Goal: Book appointment/travel/reservation

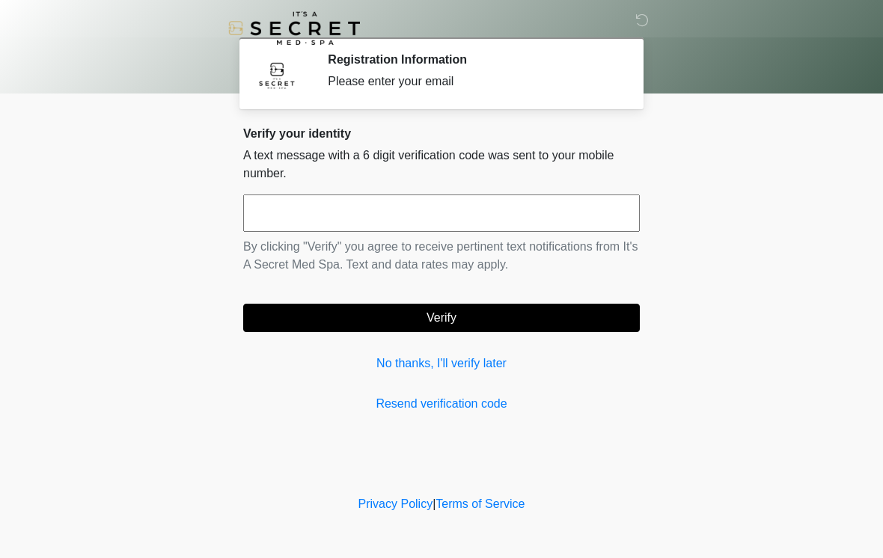
click at [486, 370] on link "No thanks, I'll verify later" at bounding box center [441, 364] width 397 height 18
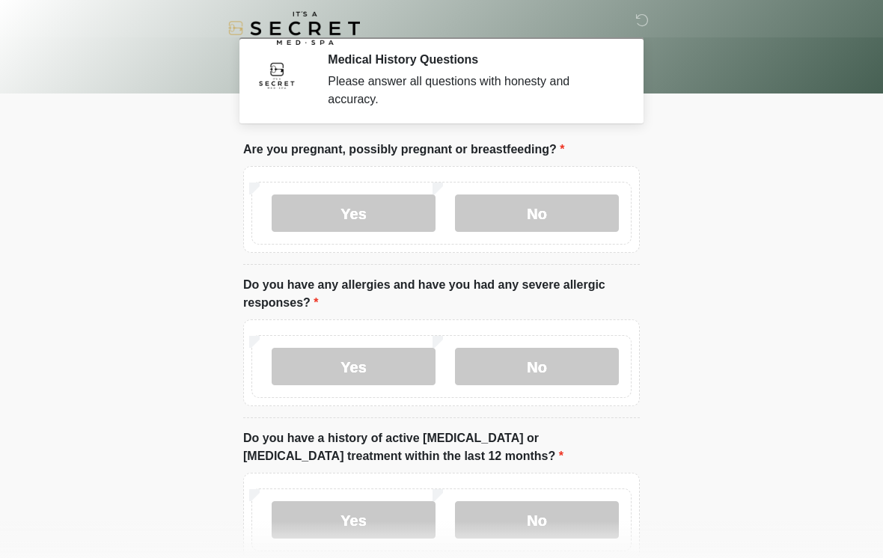
click at [583, 209] on label "No" at bounding box center [537, 213] width 164 height 37
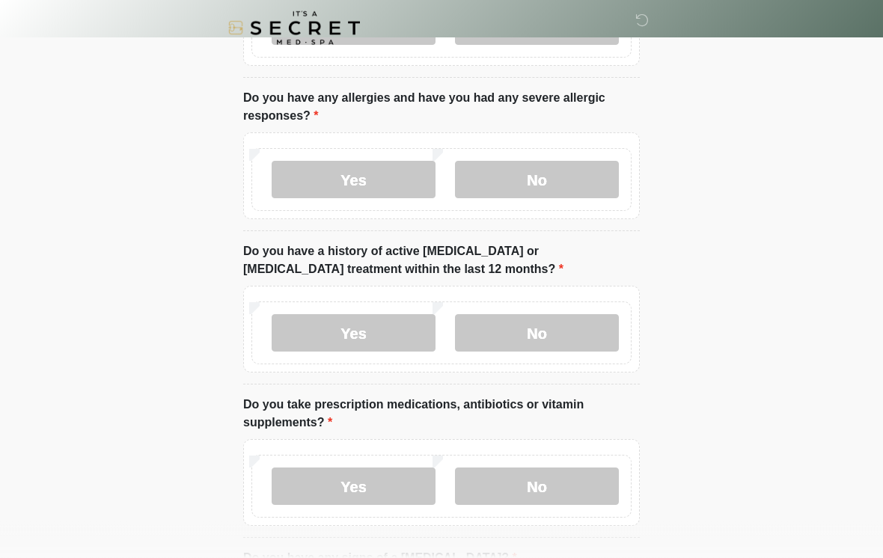
click at [583, 182] on label "No" at bounding box center [537, 180] width 164 height 37
click at [525, 344] on label "No" at bounding box center [537, 332] width 164 height 37
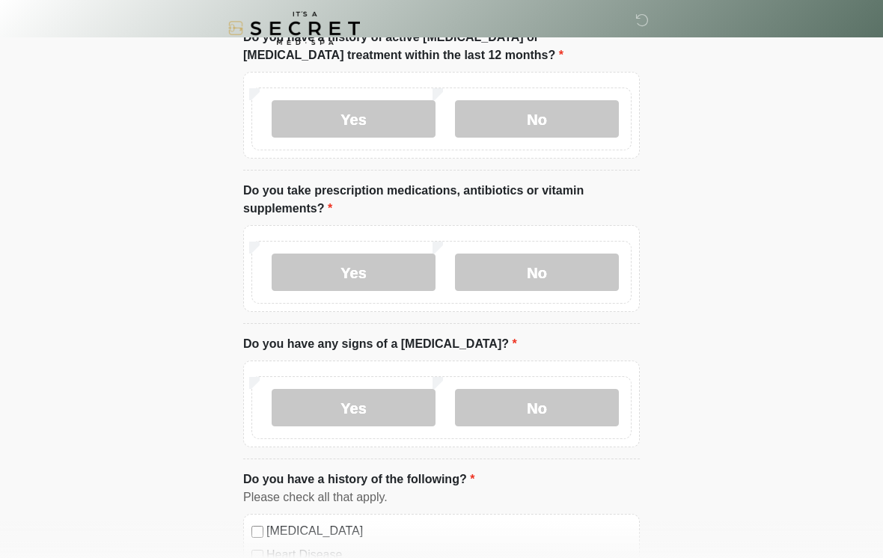
click at [590, 273] on label "No" at bounding box center [537, 272] width 164 height 37
click at [557, 403] on label "No" at bounding box center [537, 407] width 164 height 37
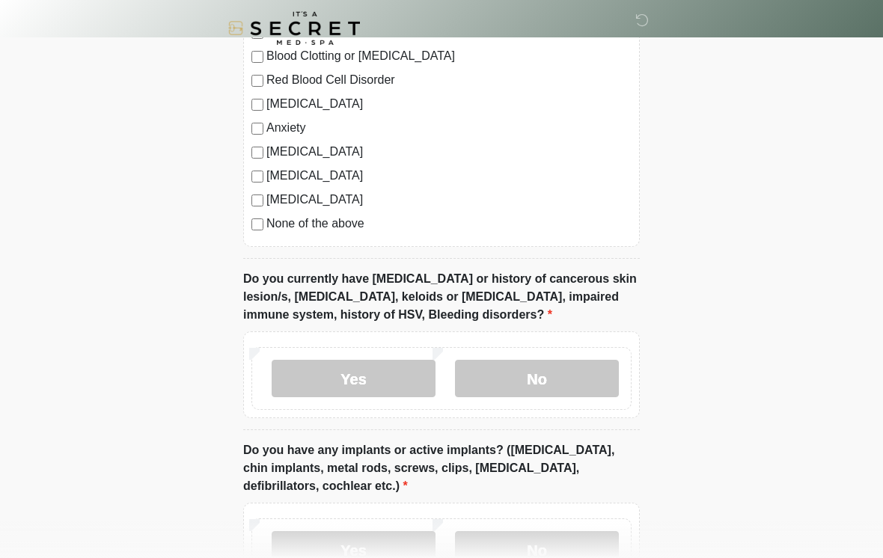
click at [549, 388] on label "No" at bounding box center [537, 378] width 164 height 37
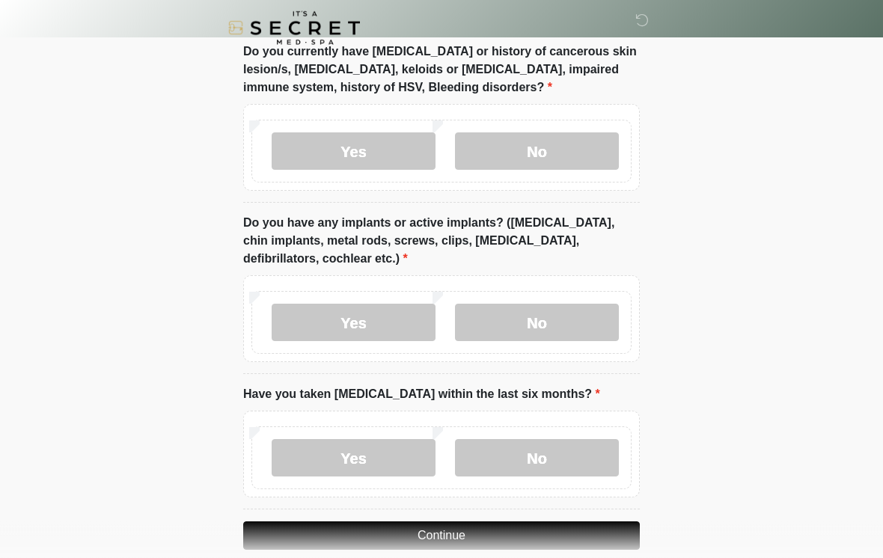
click at [585, 325] on label "No" at bounding box center [537, 323] width 164 height 37
click at [557, 453] on label "No" at bounding box center [537, 457] width 164 height 37
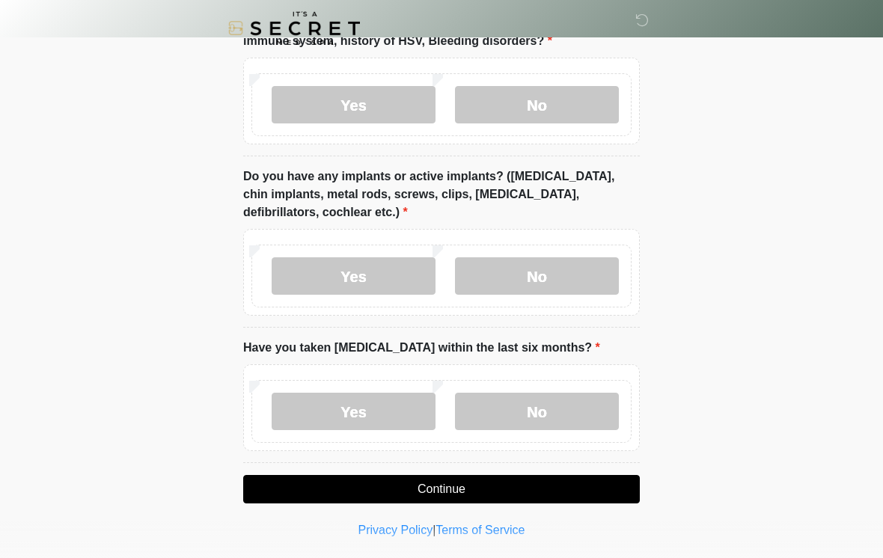
click at [449, 491] on button "Continue" at bounding box center [441, 489] width 397 height 28
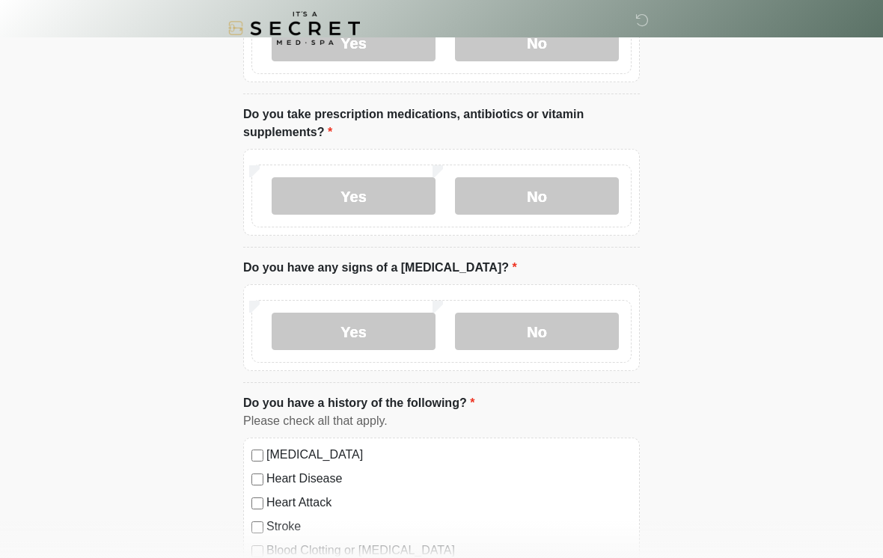
scroll to position [0, 0]
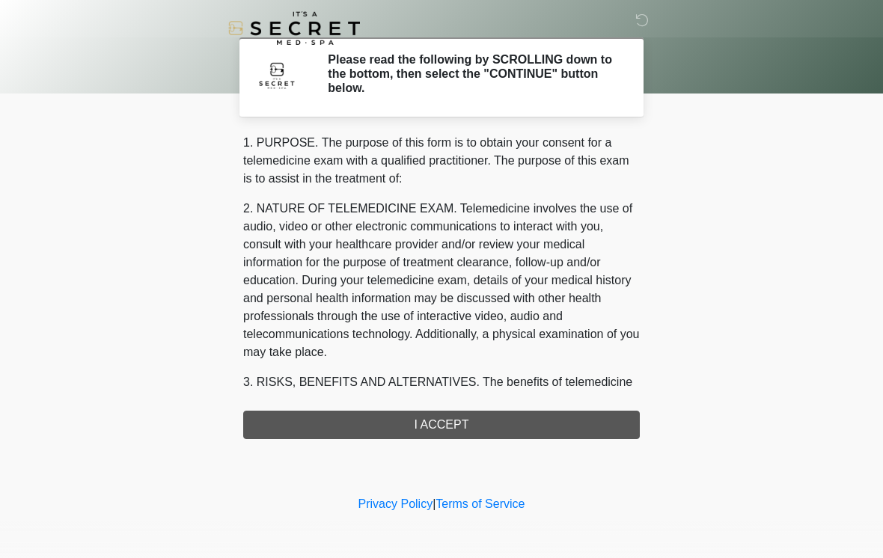
click at [498, 421] on div "1. PURPOSE. The purpose of this form is to obtain your consent for a telemedici…" at bounding box center [441, 286] width 397 height 305
click at [452, 431] on div "1. PURPOSE. The purpose of this form is to obtain your consent for a telemedici…" at bounding box center [441, 286] width 397 height 305
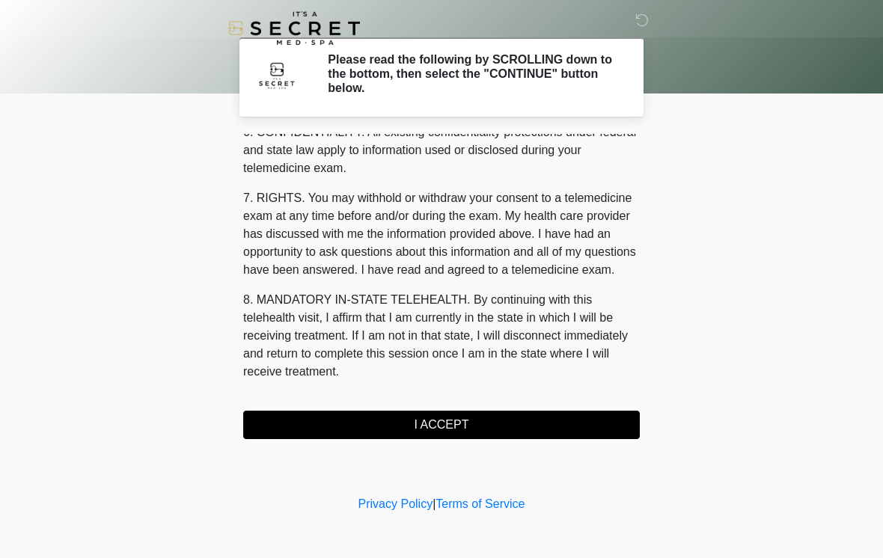
scroll to position [609, 0]
click at [477, 420] on button "I ACCEPT" at bounding box center [441, 425] width 397 height 28
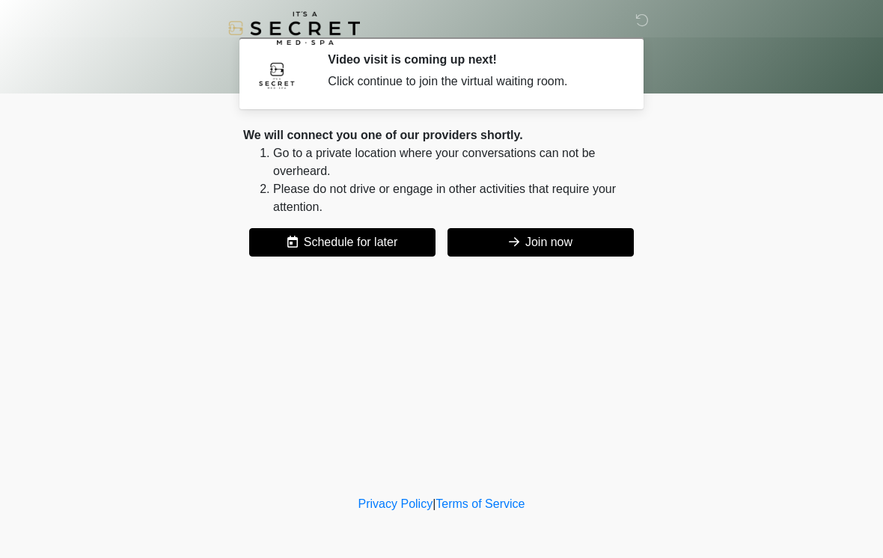
click at [380, 249] on button "Schedule for later" at bounding box center [342, 242] width 186 height 28
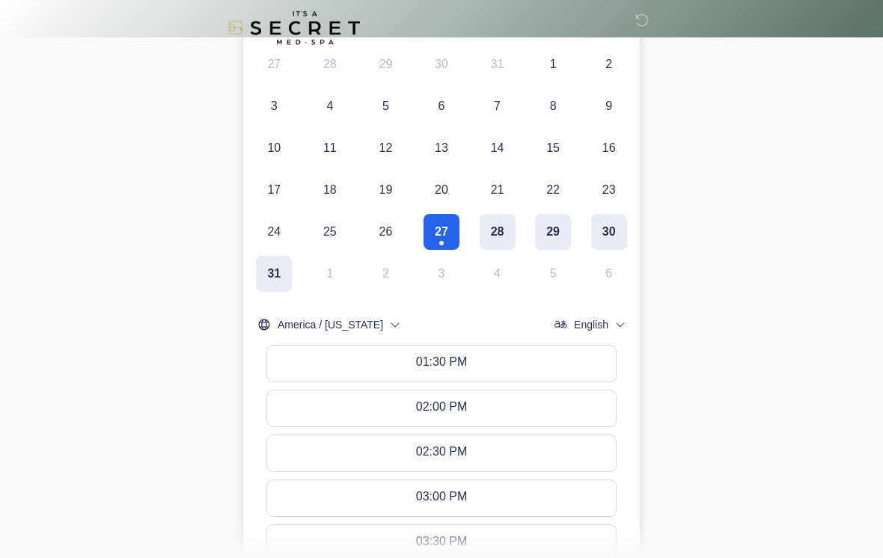
scroll to position [340, 0]
click at [530, 358] on button "01:30 PM" at bounding box center [441, 364] width 349 height 36
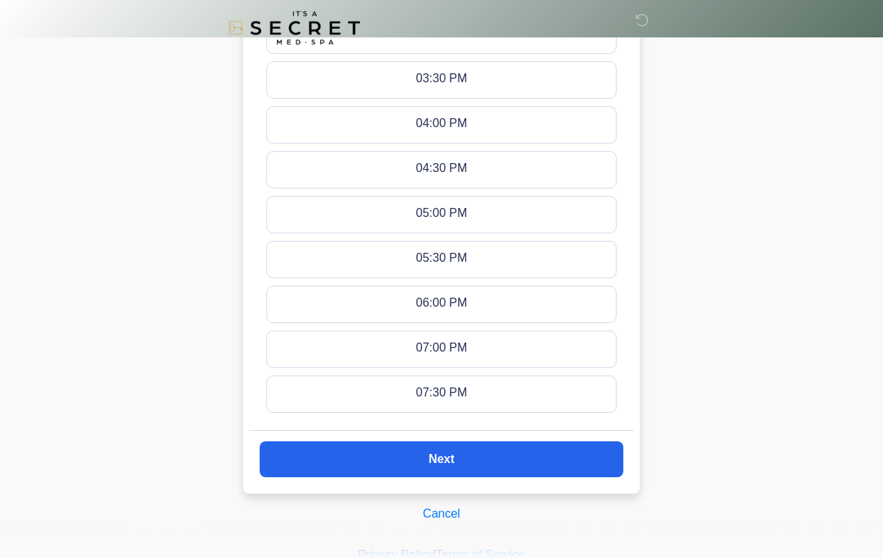
scroll to position [829, 0]
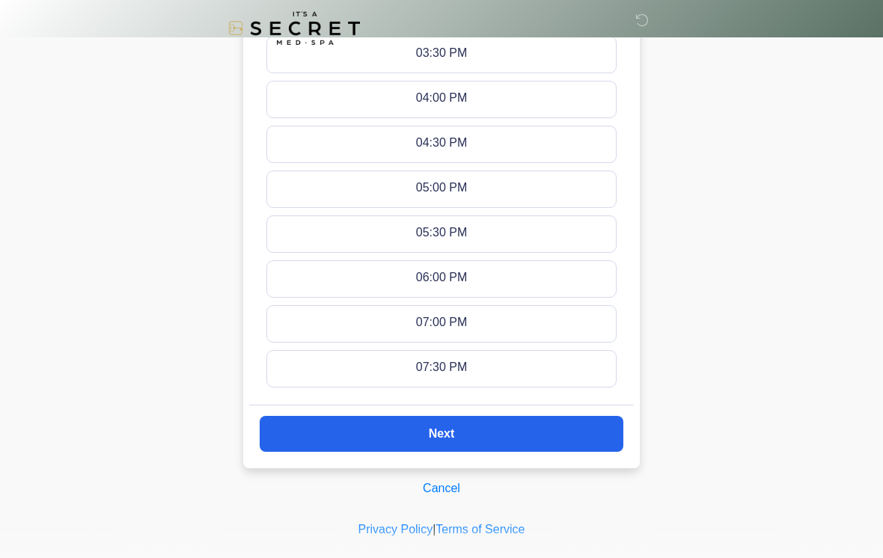
click at [469, 432] on button "Next" at bounding box center [442, 434] width 364 height 36
click at [469, 416] on button "Next" at bounding box center [442, 434] width 364 height 36
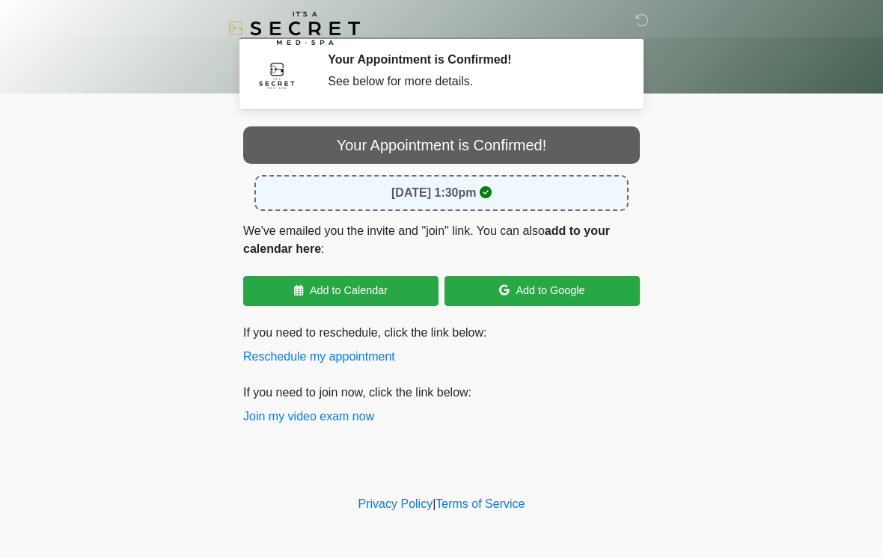
click at [496, 150] on div "Your Appointment is Confirmed!" at bounding box center [441, 144] width 397 height 37
